Goal: Task Accomplishment & Management: Manage account settings

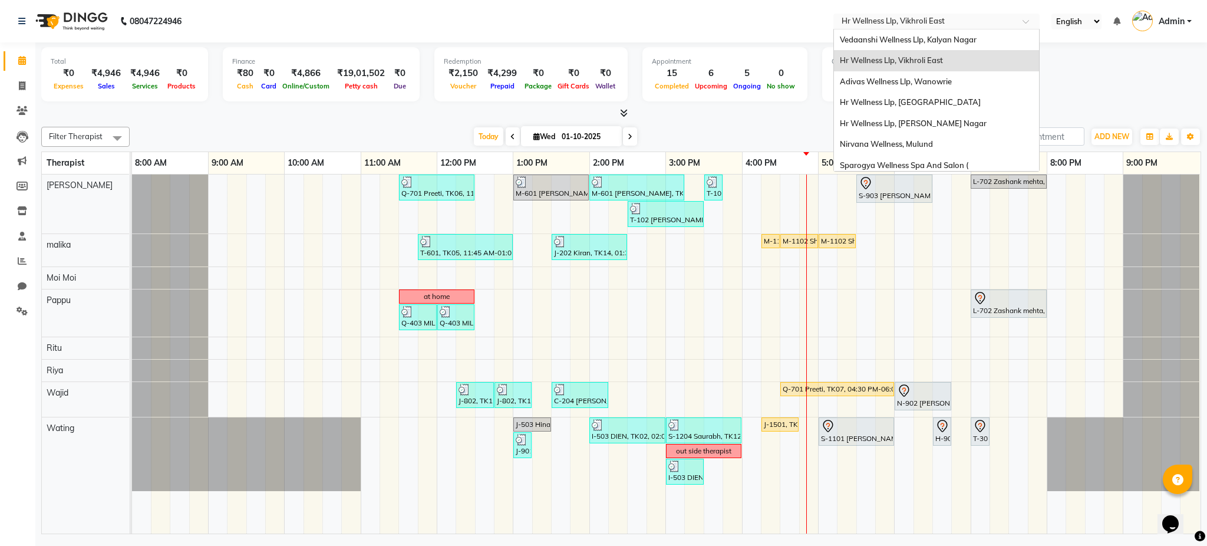
click at [892, 27] on input "text" at bounding box center [924, 23] width 171 height 12
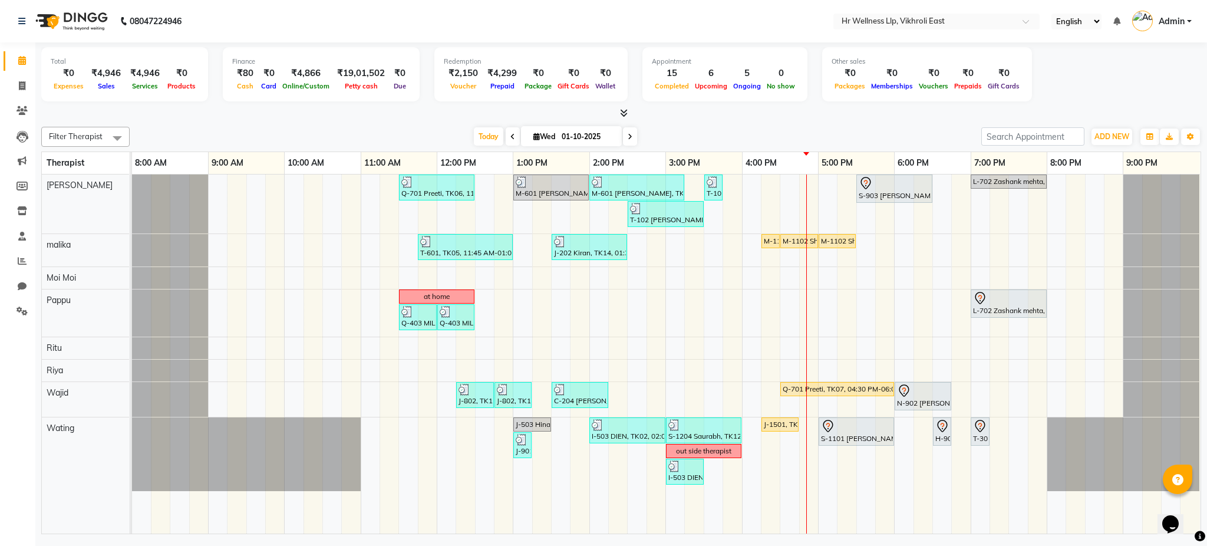
click at [1175, 19] on span "Admin" at bounding box center [1172, 21] width 26 height 12
click at [1124, 80] on link "Sign out" at bounding box center [1131, 84] width 108 height 18
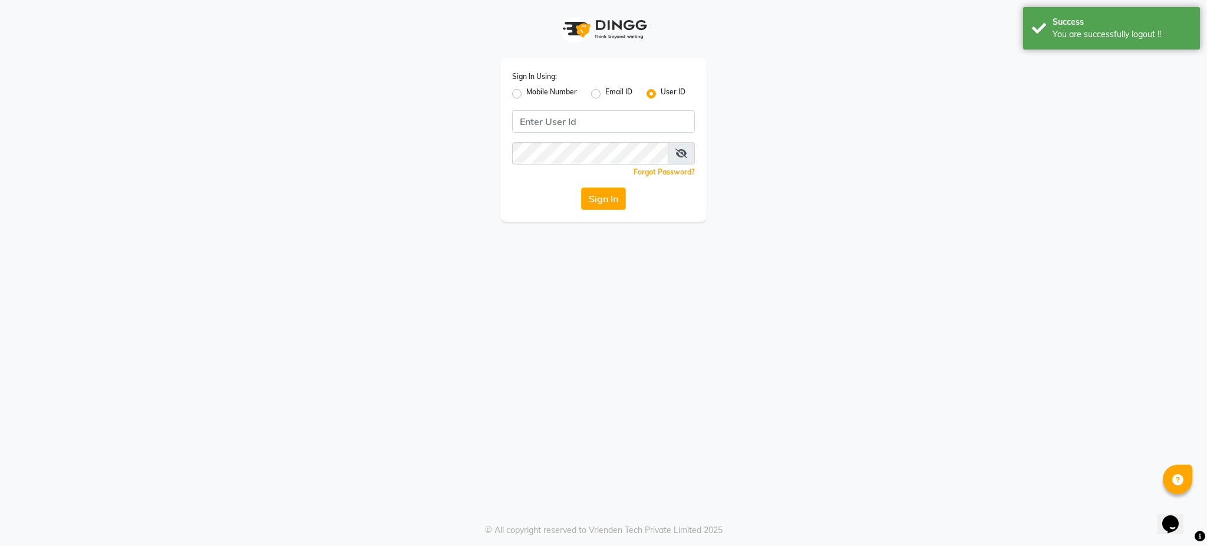
click at [526, 97] on label "Mobile Number" at bounding box center [551, 94] width 51 height 14
click at [526, 94] on input "Mobile Number" at bounding box center [530, 91] width 8 height 8
radio input "true"
radio input "false"
click at [581, 117] on input "Username" at bounding box center [623, 121] width 143 height 22
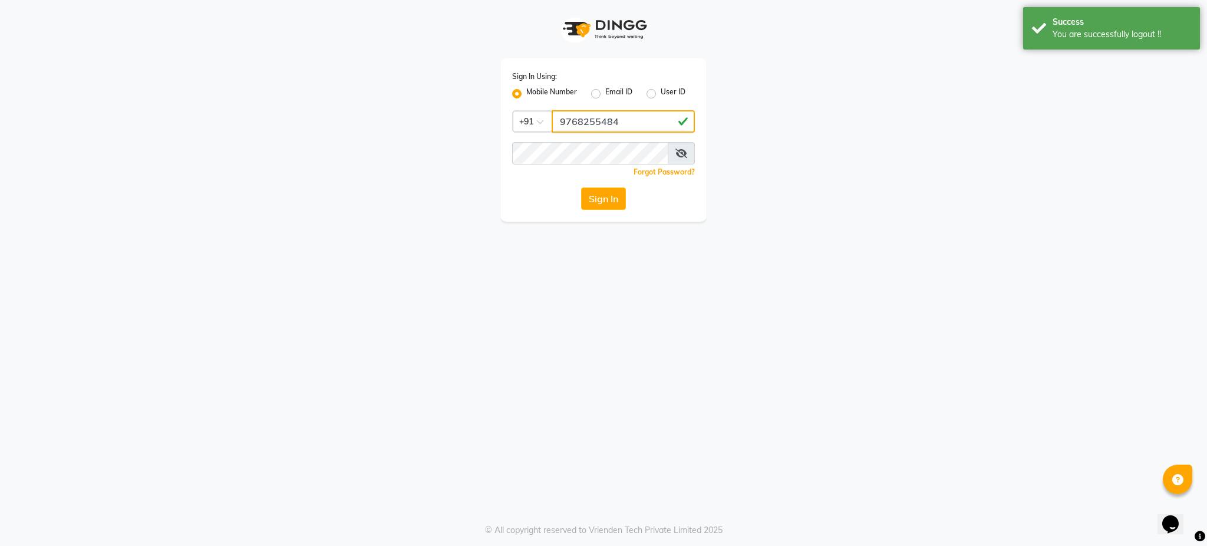
type input "9768255484"
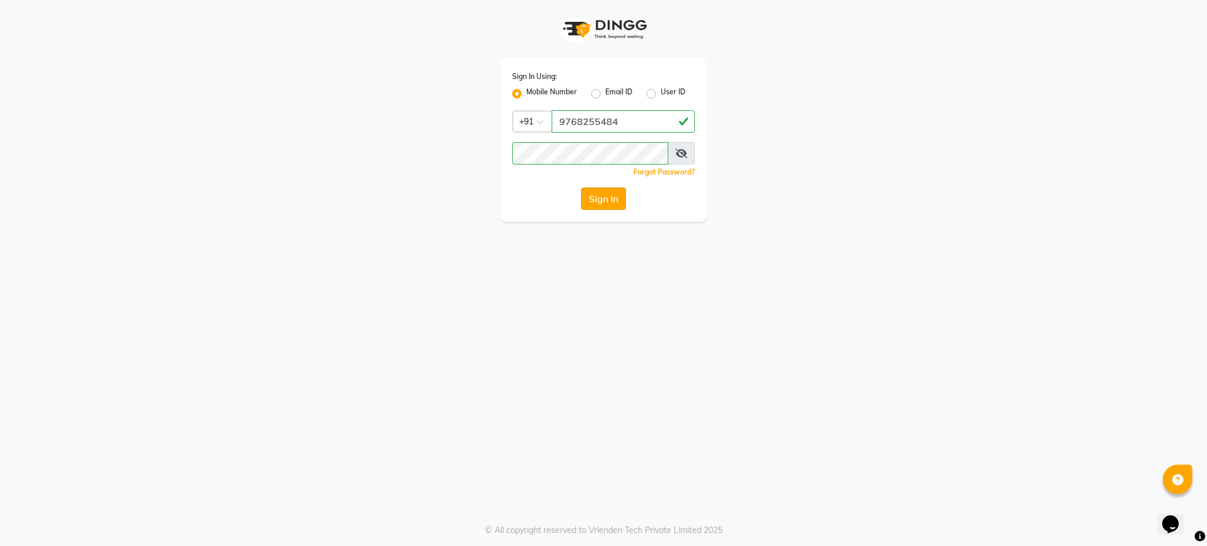
drag, startPoint x: 535, startPoint y: 314, endPoint x: 604, endPoint y: 191, distance: 140.9
click at [604, 191] on div "Sign In Using: Mobile Number Email ID User ID Country Code × [PHONE_NUMBER] Rem…" at bounding box center [603, 273] width 1207 height 546
click at [604, 191] on button "Sign In" at bounding box center [603, 198] width 45 height 22
